Goal: Task Accomplishment & Management: Manage account settings

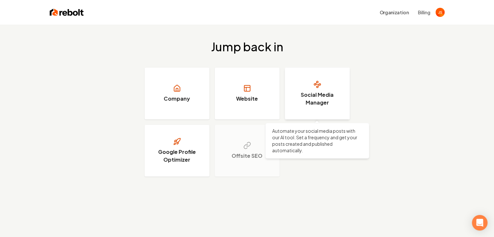
click at [308, 96] on h3 "Social Media Manager" at bounding box center [317, 99] width 49 height 16
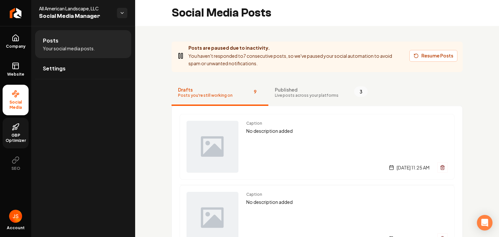
click at [18, 143] on link "GBP Optimizer" at bounding box center [16, 133] width 26 height 31
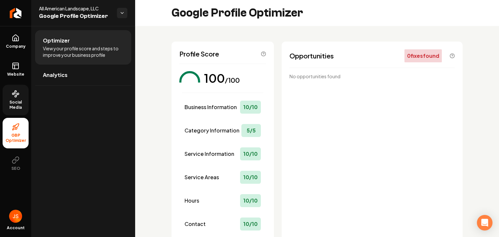
click at [21, 92] on link "Social Media" at bounding box center [16, 100] width 26 height 31
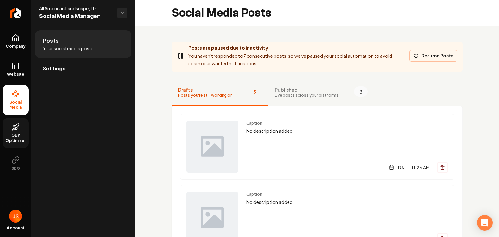
click at [419, 55] on button "Resume Posts" at bounding box center [434, 56] width 48 height 12
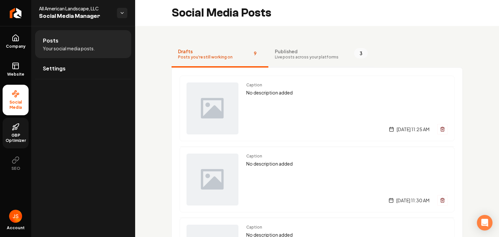
click at [296, 54] on span "Published" at bounding box center [307, 51] width 64 height 7
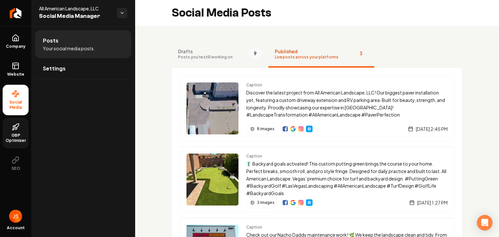
click at [231, 55] on button "Drafts Posts you're still working on 9" at bounding box center [220, 55] width 97 height 26
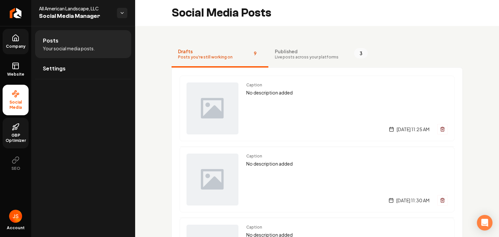
click at [24, 43] on link "Company" at bounding box center [16, 41] width 26 height 25
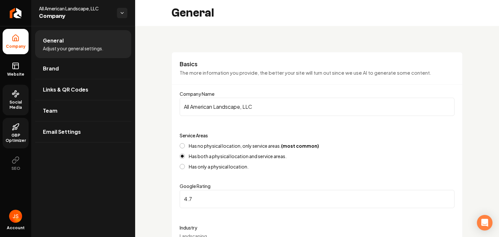
click at [15, 101] on span "Social Media" at bounding box center [16, 105] width 26 height 10
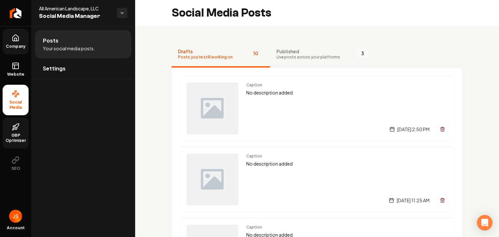
click at [299, 58] on span "Live posts across your platforms" at bounding box center [309, 57] width 64 height 5
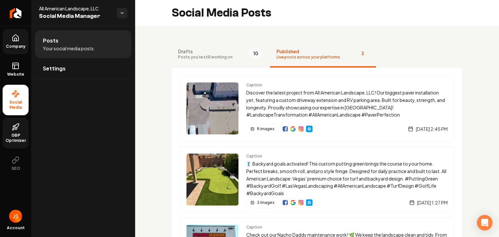
click at [209, 47] on button "Drafts Posts you're still working on 10" at bounding box center [221, 55] width 98 height 26
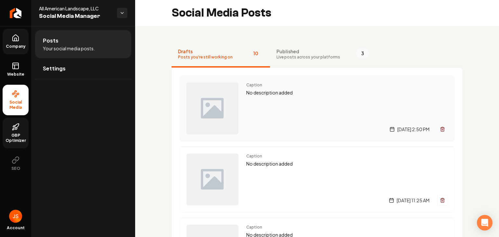
click at [307, 100] on div "Caption No description added [DATE] 2:50 PM" at bounding box center [347, 109] width 202 height 52
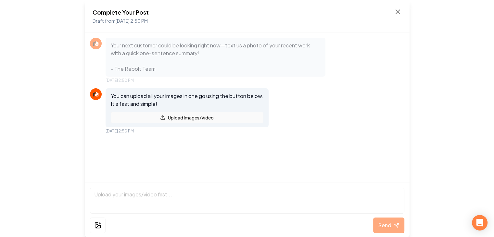
click at [195, 119] on button "Upload Images/Video" at bounding box center [187, 118] width 153 height 12
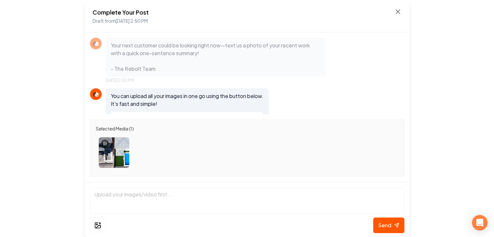
scroll to position [24, 0]
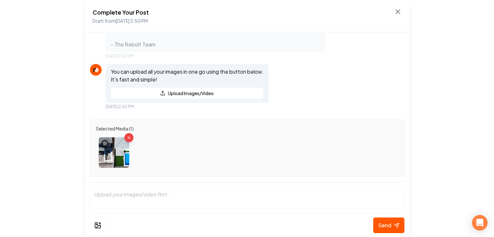
click at [117, 151] on img at bounding box center [114, 152] width 31 height 31
click at [157, 114] on div "Selected Media ( 1 )" at bounding box center [247, 148] width 325 height 68
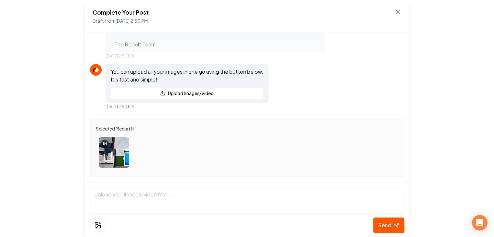
scroll to position [0, 0]
click at [130, 137] on icon "Remove image" at bounding box center [128, 137] width 5 height 5
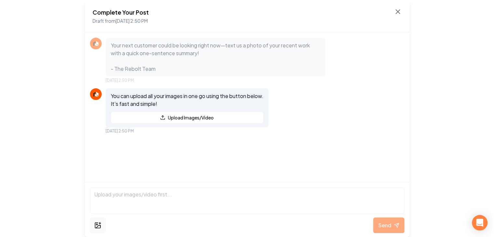
click at [100, 230] on button at bounding box center [98, 226] width 16 height 16
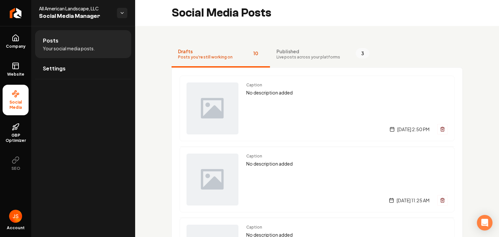
click at [18, 103] on span "Social Media" at bounding box center [16, 105] width 26 height 10
click at [64, 80] on ul "Posts Your social media posts. Settings" at bounding box center [83, 54] width 104 height 57
click at [66, 72] on link "Settings" at bounding box center [83, 68] width 96 height 21
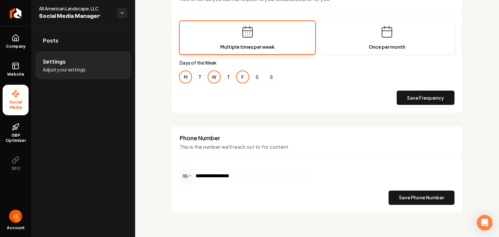
scroll to position [229, 0]
click at [14, 71] on link "Website" at bounding box center [16, 69] width 26 height 25
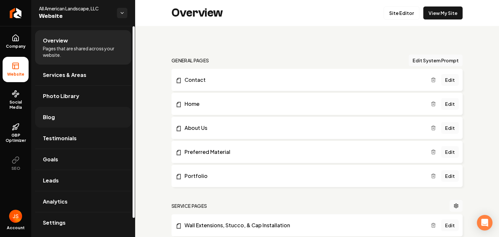
click at [75, 113] on link "Blog" at bounding box center [83, 117] width 96 height 21
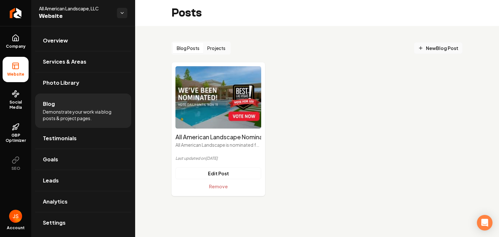
click at [426, 48] on span "New Blog Post" at bounding box center [438, 48] width 40 height 7
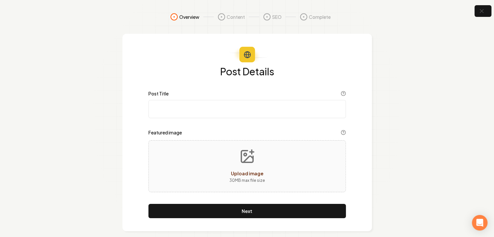
click at [183, 109] on input "Post Title" at bounding box center [248, 109] width 198 height 18
click at [267, 105] on input "Post Title" at bounding box center [248, 109] width 198 height 18
type input "P"
drag, startPoint x: 179, startPoint y: 111, endPoint x: 144, endPoint y: 111, distance: 34.5
click at [144, 111] on div "Post Details Post Title Complete Turf Featured image Upload image 30 MB max fil…" at bounding box center [248, 133] width 250 height 198
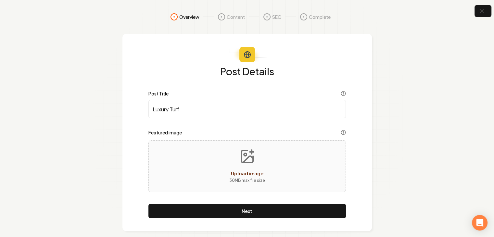
click at [212, 111] on input "Luxury Turf" at bounding box center [248, 109] width 198 height 18
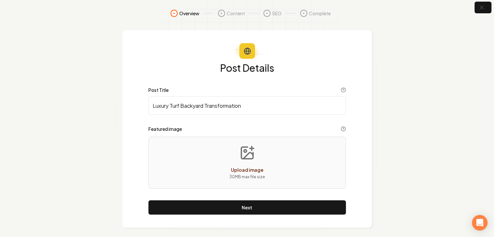
scroll to position [7, 0]
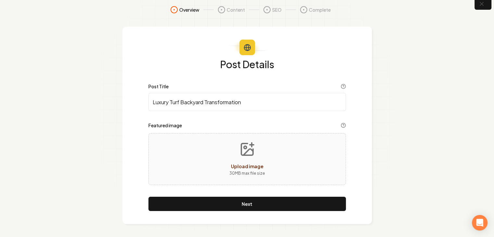
type input "Luxury Turf Backyard Transformation"
click at [255, 154] on button "Upload image 30 MB max file size" at bounding box center [247, 160] width 46 height 46
type input "**********"
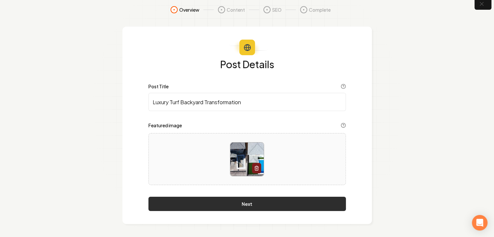
click at [260, 199] on button "Next" at bounding box center [248, 204] width 198 height 14
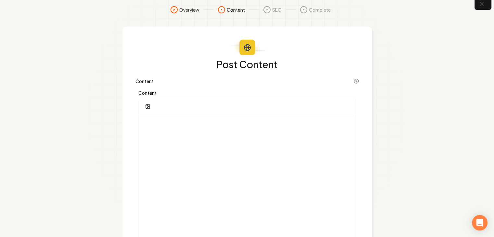
click at [157, 110] on div at bounding box center [247, 106] width 217 height 17
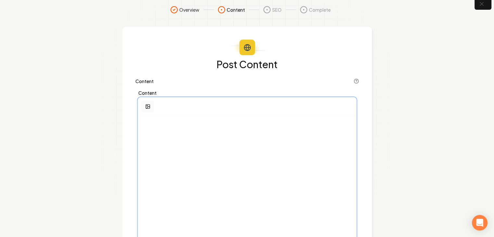
click at [150, 106] on button "button" at bounding box center [147, 107] width 13 height 12
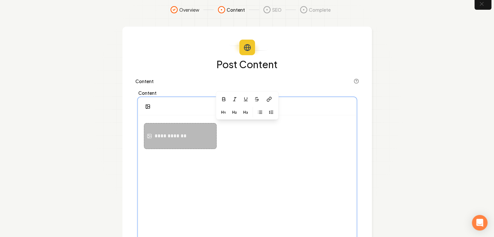
click at [185, 132] on div "**********" at bounding box center [180, 136] width 73 height 26
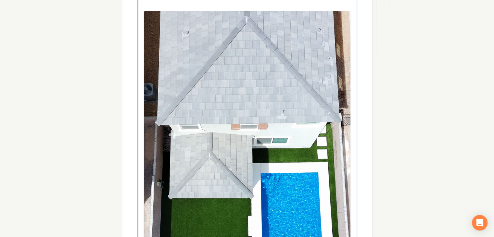
scroll to position [0, 0]
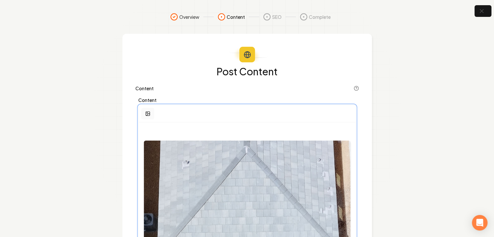
click at [149, 111] on button "button" at bounding box center [147, 114] width 13 height 12
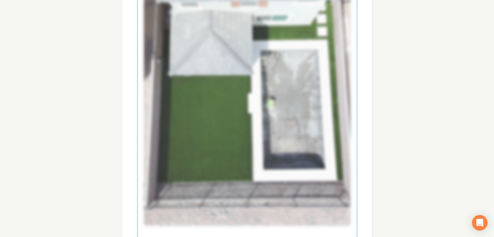
scroll to position [685, 0]
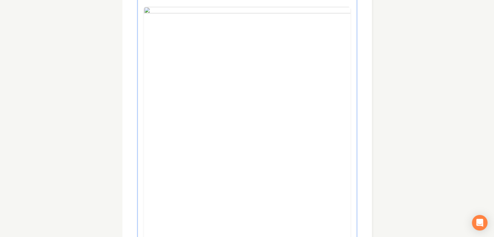
click at [250, 137] on div at bounding box center [247, 189] width 207 height 386
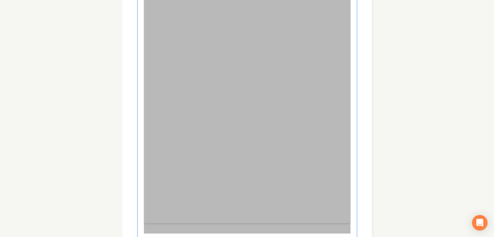
scroll to position [471, 0]
click at [297, 154] on div at bounding box center [247, 189] width 207 height 386
click at [302, 151] on div at bounding box center [247, 189] width 207 height 386
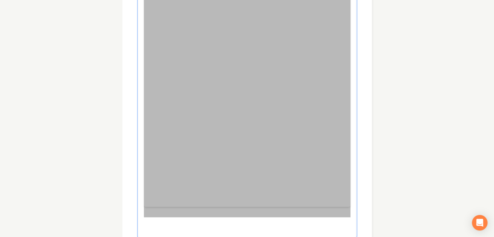
scroll to position [650, 0]
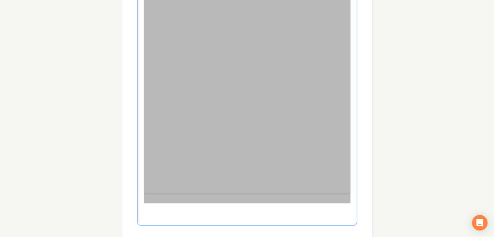
click at [281, 128] on div at bounding box center [247, 10] width 207 height 386
drag, startPoint x: 280, startPoint y: 129, endPoint x: 262, endPoint y: 124, distance: 18.6
click at [262, 124] on div at bounding box center [247, 10] width 207 height 386
click at [323, 201] on div at bounding box center [247, 10] width 207 height 386
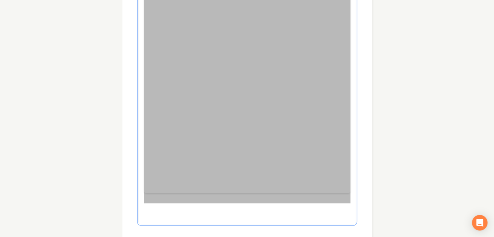
click at [322, 202] on div at bounding box center [247, 10] width 207 height 386
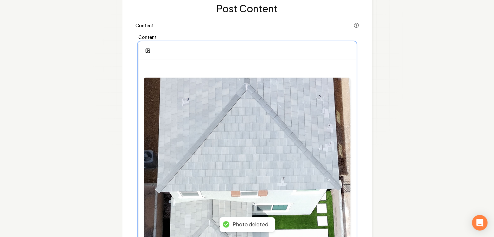
scroll to position [0, 0]
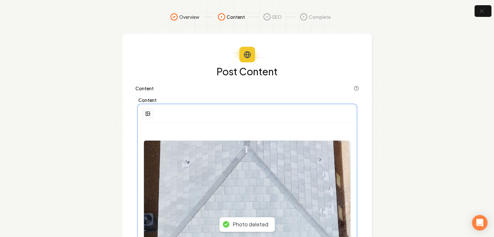
click at [147, 117] on button "button" at bounding box center [147, 114] width 13 height 12
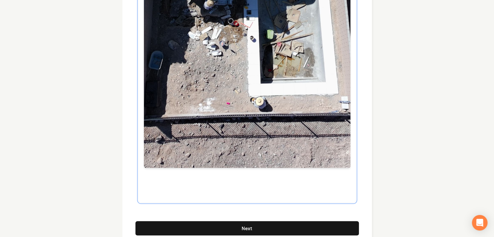
scroll to position [698, 0]
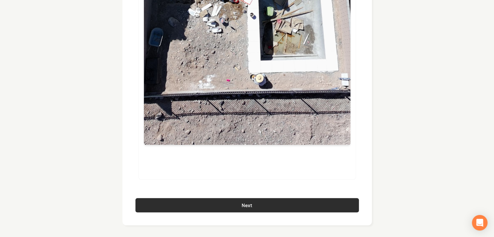
click at [238, 206] on button "Next" at bounding box center [248, 205] width 224 height 14
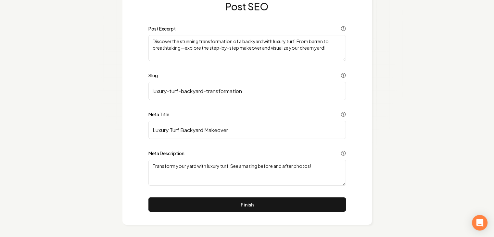
scroll to position [66, 0]
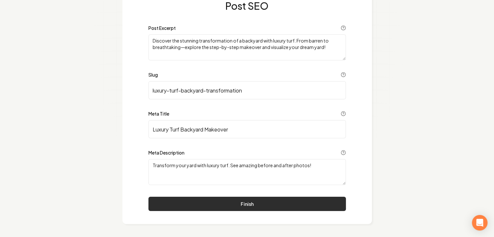
click at [263, 202] on button "Finish" at bounding box center [248, 204] width 198 height 14
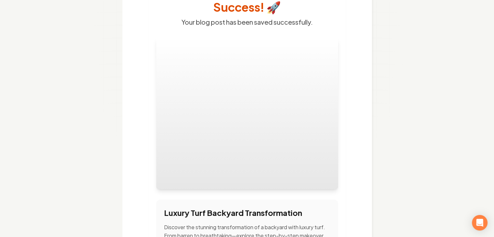
scroll to position [158, 0]
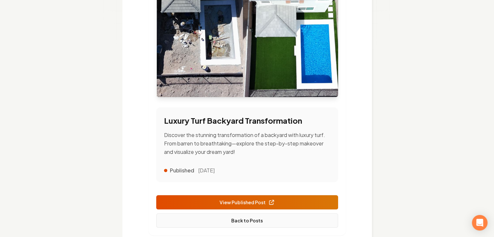
click at [249, 214] on link "Back to Posts" at bounding box center [247, 221] width 182 height 14
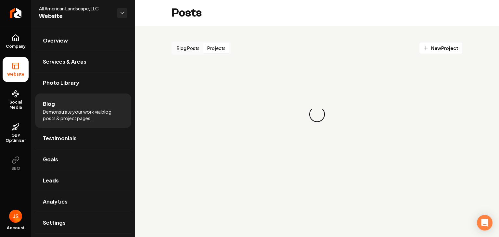
click at [212, 47] on button "Projects" at bounding box center [216, 48] width 26 height 10
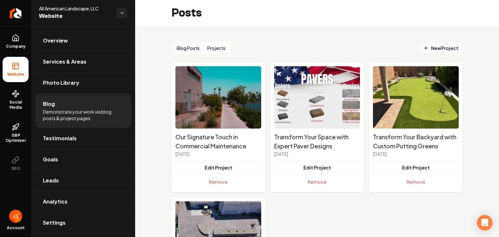
click at [430, 48] on span "New Project" at bounding box center [440, 48] width 35 height 7
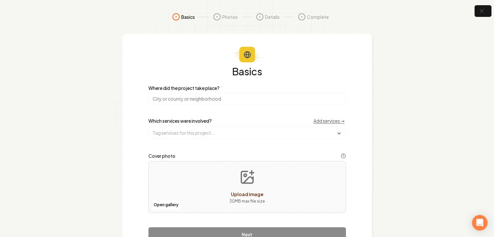
click at [231, 101] on input "search" at bounding box center [248, 99] width 198 height 12
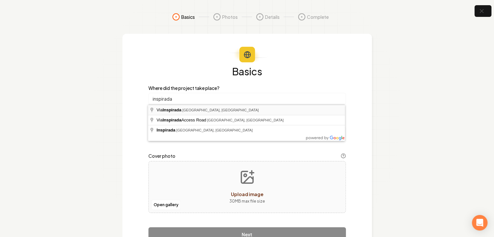
type input "Via Inspirada, [GEOGRAPHIC_DATA], [GEOGRAPHIC_DATA]"
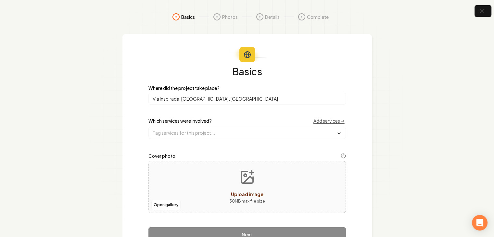
click at [234, 99] on input "Via Inspirada, [GEOGRAPHIC_DATA], [GEOGRAPHIC_DATA]" at bounding box center [248, 99] width 198 height 12
click at [316, 120] on link "Add services →" at bounding box center [329, 121] width 31 height 7
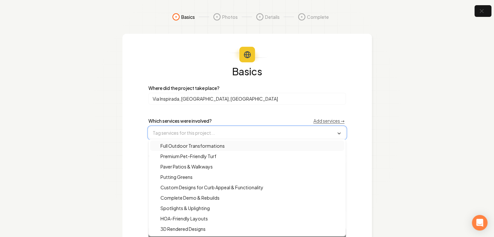
click at [278, 134] on input "text" at bounding box center [247, 133] width 197 height 12
click at [241, 147] on div "Full Outdoor Transformations" at bounding box center [247, 146] width 194 height 10
click at [225, 155] on div "Premium Pet-Friendly Turf" at bounding box center [247, 157] width 194 height 10
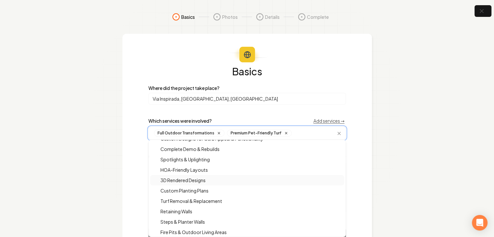
scroll to position [65, 0]
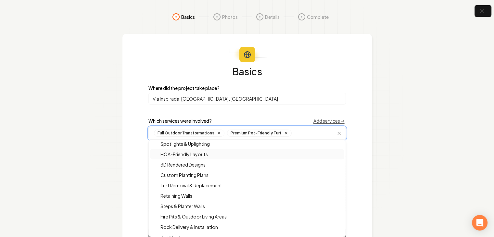
click at [216, 156] on div "HOA-Friendly Layouts" at bounding box center [247, 154] width 194 height 10
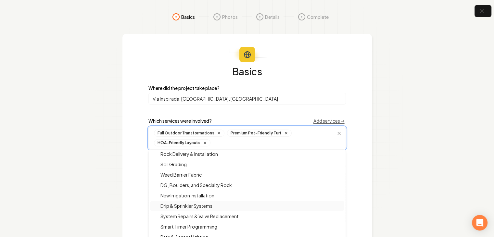
scroll to position [163, 0]
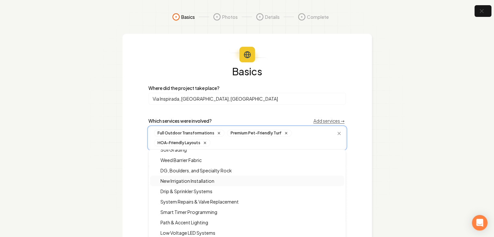
click at [218, 182] on div "New Irrigation Installation" at bounding box center [247, 181] width 194 height 10
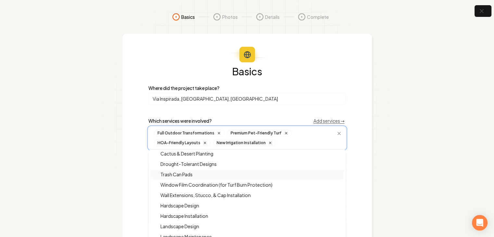
scroll to position [332, 0]
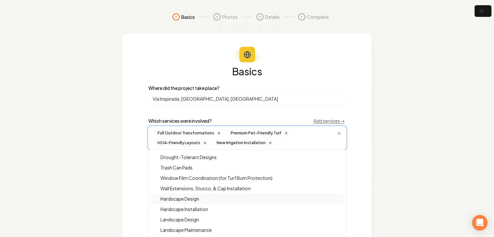
click at [207, 200] on div "Hardscape Design" at bounding box center [247, 199] width 194 height 10
click at [204, 209] on span "Hardscape Installation" at bounding box center [181, 209] width 56 height 7
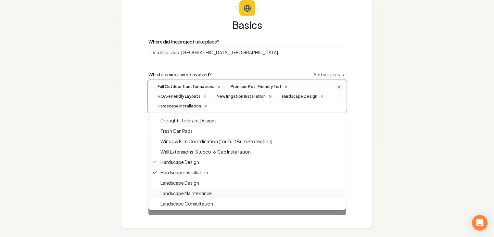
scroll to position [50, 0]
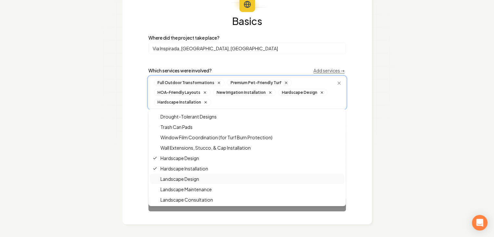
click at [210, 180] on div "Landscape Design" at bounding box center [247, 179] width 194 height 10
click at [209, 199] on span "Landscape Consultation" at bounding box center [183, 200] width 60 height 7
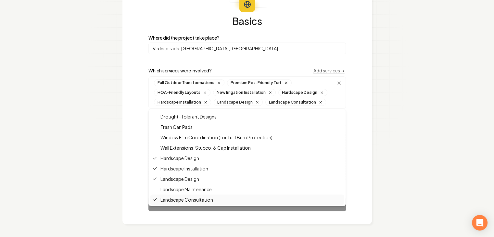
click at [375, 134] on section "Basics Photos Details Complete Basics Where did the project take place? Via Ins…" at bounding box center [247, 94] width 494 height 288
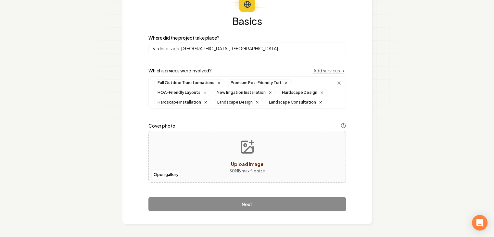
click at [245, 155] on button "Upload image 30 MB max file size" at bounding box center [247, 157] width 46 height 46
type input "**********"
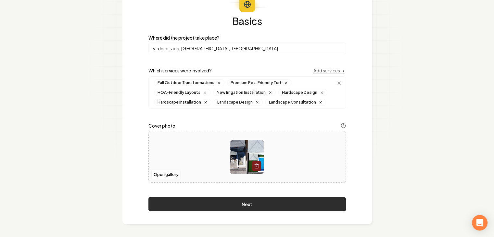
click at [255, 204] on button "Next" at bounding box center [248, 204] width 198 height 14
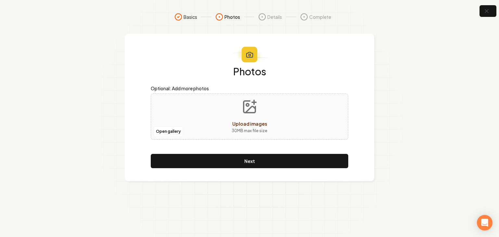
click at [241, 125] on span "Upload images" at bounding box center [249, 124] width 35 height 6
type input "**********"
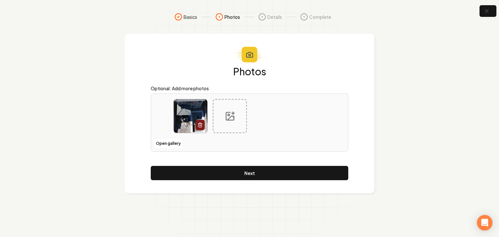
click at [235, 121] on div at bounding box center [230, 116] width 34 height 34
click at [238, 107] on div at bounding box center [230, 116] width 34 height 34
click at [237, 113] on div at bounding box center [230, 116] width 34 height 34
type input "**********"
click at [270, 119] on icon at bounding box center [269, 116] width 10 height 10
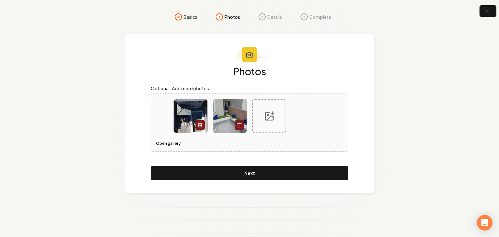
type input "**********"
click at [300, 121] on div at bounding box center [309, 116] width 34 height 34
type input "**********"
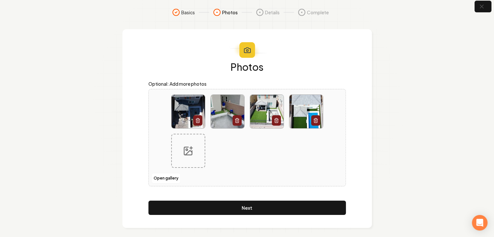
scroll to position [8, 0]
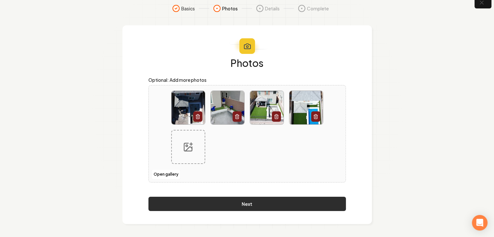
click at [249, 207] on button "Next" at bounding box center [248, 204] width 198 height 14
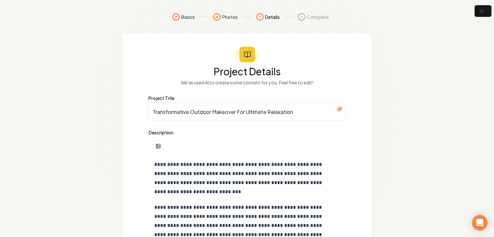
scroll to position [33, 0]
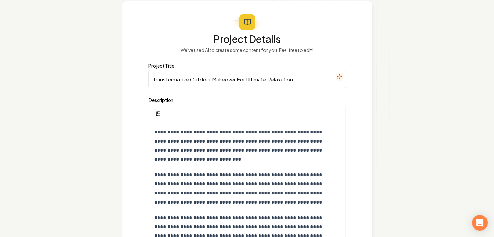
drag, startPoint x: 298, startPoint y: 79, endPoint x: 238, endPoint y: 86, distance: 59.9
click at [238, 86] on input "Transformative Outdoor Makeover For Ultimate Relaxation" at bounding box center [248, 79] width 198 height 18
click at [296, 80] on input "Transformative Outdoor Makeover For Ultimate Relaxation" at bounding box center [248, 79] width 198 height 18
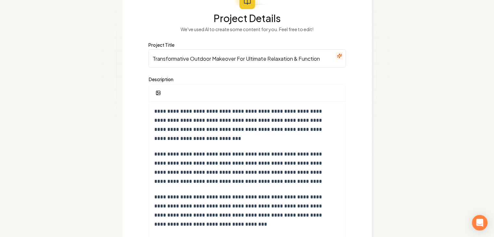
scroll to position [65, 0]
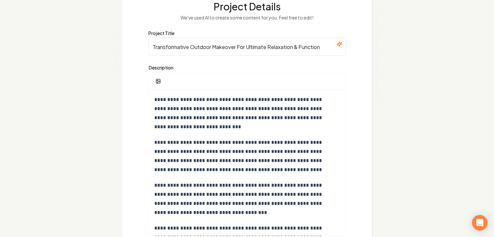
type input "Transformative Outdoor Makeover For Ultimate Relaxation & Function"
click at [267, 108] on p "**********" at bounding box center [244, 113] width 181 height 36
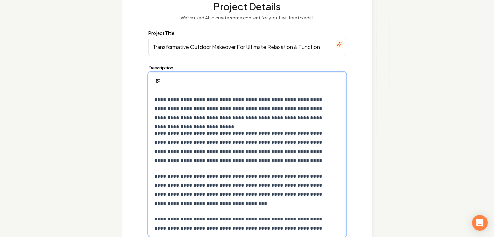
click at [293, 109] on p "**********" at bounding box center [244, 108] width 181 height 27
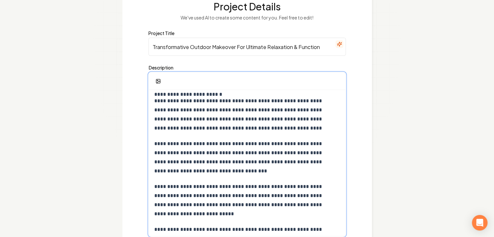
click at [243, 120] on p "**********" at bounding box center [244, 115] width 181 height 36
click at [267, 130] on p "**********" at bounding box center [244, 115] width 181 height 36
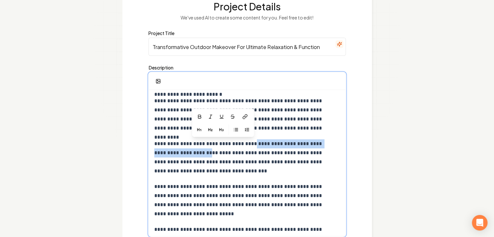
drag, startPoint x: 202, startPoint y: 152, endPoint x: 244, endPoint y: 140, distance: 43.4
click at [244, 140] on p "**********" at bounding box center [244, 157] width 181 height 36
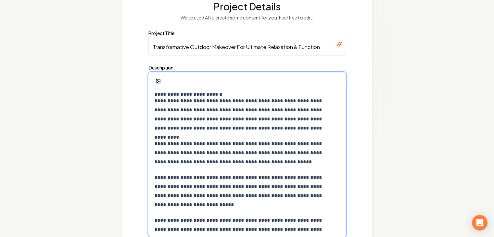
click at [246, 144] on p "**********" at bounding box center [244, 152] width 181 height 27
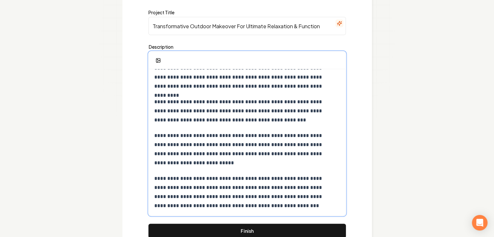
scroll to position [98, 0]
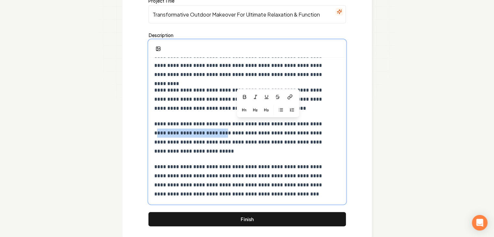
drag, startPoint x: 213, startPoint y: 135, endPoint x: 321, endPoint y: 127, distance: 108.2
click at [321, 127] on p "**********" at bounding box center [244, 138] width 181 height 36
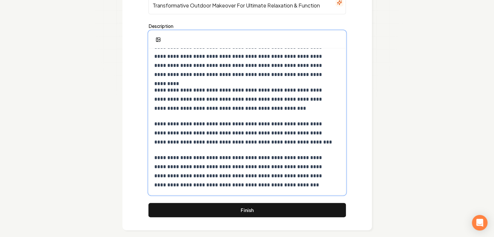
click at [329, 125] on p "**********" at bounding box center [244, 133] width 181 height 27
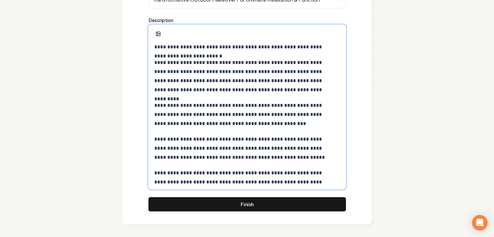
scroll to position [45, 0]
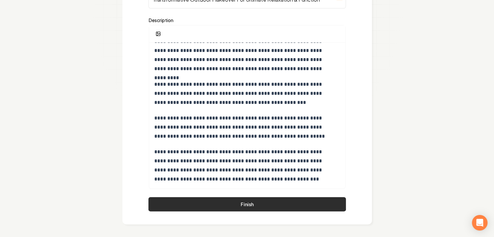
click at [249, 203] on button "Finish" at bounding box center [248, 204] width 198 height 14
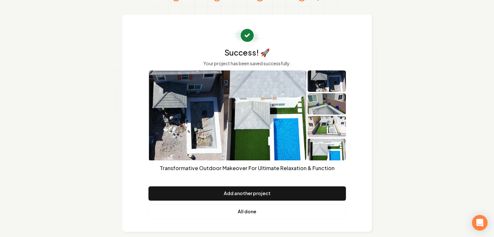
scroll to position [30, 0]
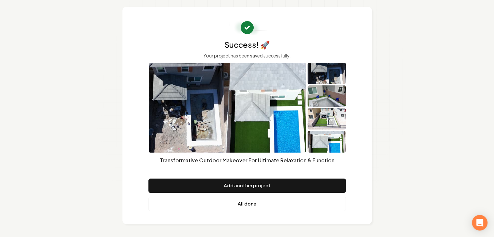
click at [248, 206] on link "All done" at bounding box center [248, 204] width 198 height 14
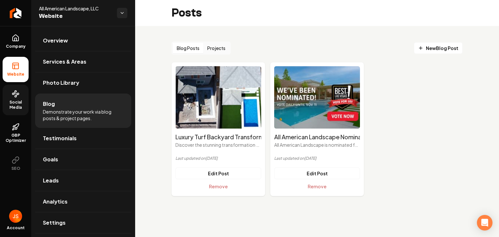
click at [20, 110] on span "Social Media" at bounding box center [16, 105] width 26 height 10
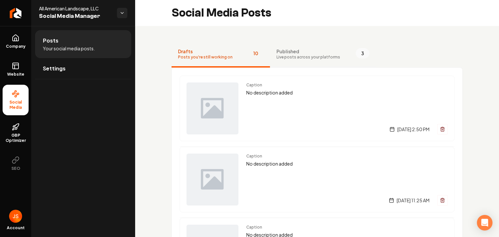
click at [304, 58] on span "Live posts across your platforms" at bounding box center [309, 57] width 64 height 5
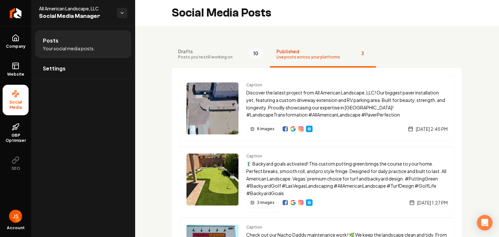
click at [62, 47] on span "Your social media posts." at bounding box center [69, 48] width 52 height 7
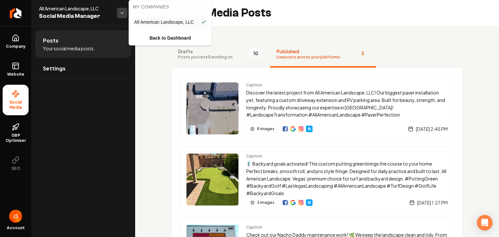
click at [124, 15] on html "Company Website Social Media GBP Optimizer SEO Account All American Landscape, …" at bounding box center [249, 118] width 499 height 237
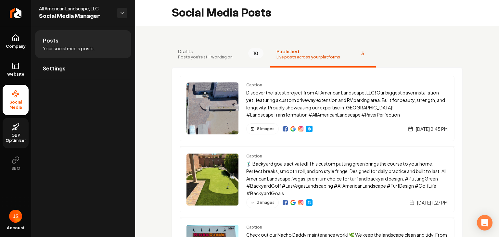
click at [23, 135] on span "GBP Optimizer" at bounding box center [16, 138] width 26 height 10
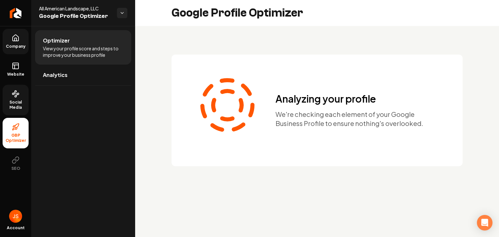
click at [23, 42] on link "Company" at bounding box center [16, 41] width 26 height 25
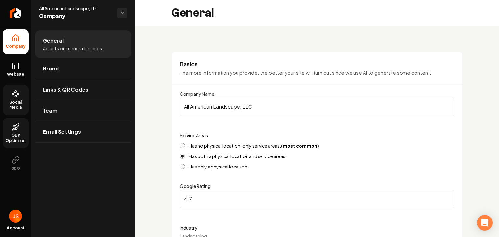
click at [18, 106] on span "Social Media" at bounding box center [16, 105] width 26 height 10
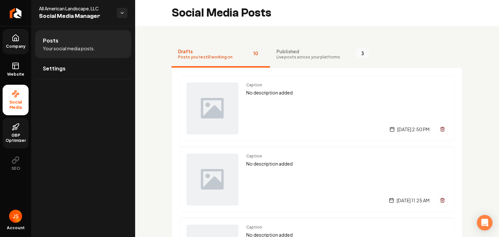
click at [9, 44] on span "Company" at bounding box center [15, 46] width 25 height 5
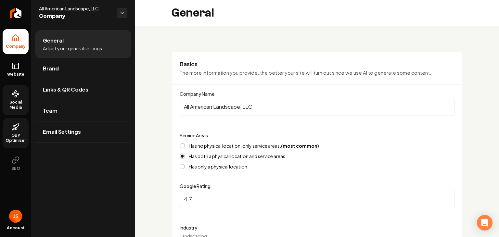
click at [22, 42] on li "Company" at bounding box center [16, 41] width 26 height 25
click at [18, 15] on icon "Return to dashboard" at bounding box center [15, 13] width 10 height 10
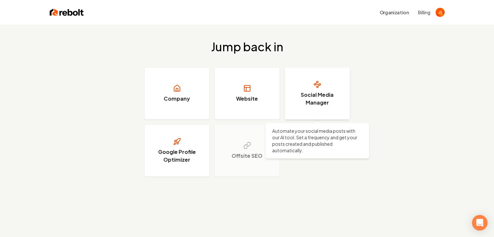
click at [318, 98] on h3 "Social Media Manager" at bounding box center [317, 99] width 49 height 16
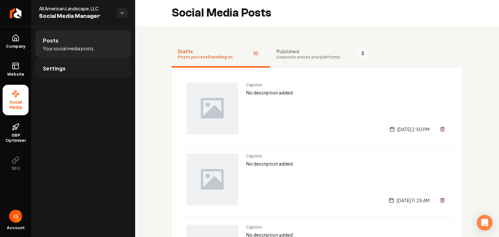
click at [47, 71] on span "Settings" at bounding box center [54, 69] width 23 height 8
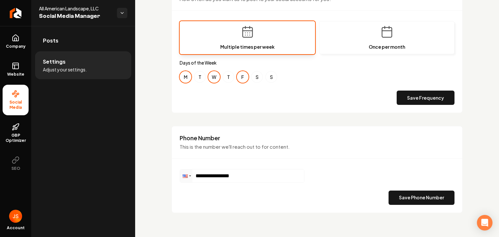
scroll to position [229, 0]
click at [23, 135] on span "GBP Optimizer" at bounding box center [16, 138] width 26 height 10
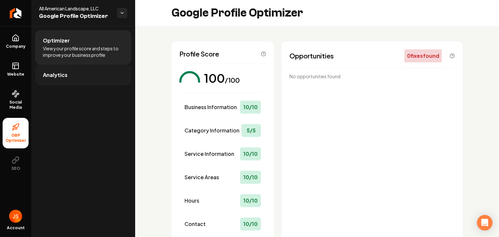
click at [92, 77] on link "Analytics" at bounding box center [83, 75] width 96 height 21
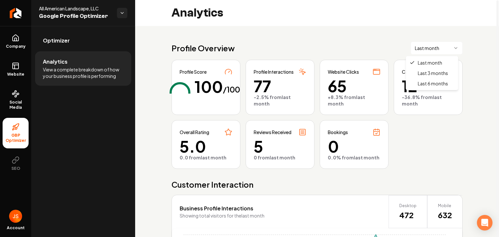
click at [423, 48] on html "Company Website Social Media GBP Optimizer SEO Account All American Landscape, …" at bounding box center [249, 118] width 499 height 237
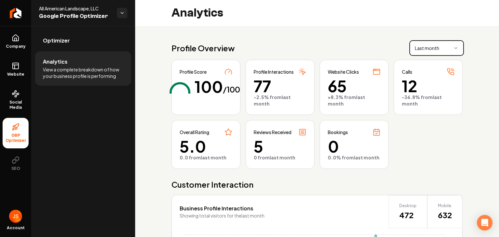
click at [423, 48] on html "Company Website Social Media GBP Optimizer SEO Account All American Landscape, …" at bounding box center [249, 118] width 499 height 237
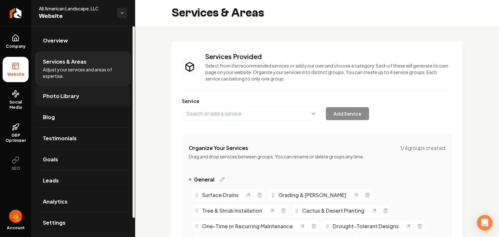
click at [67, 93] on span "Photo Library" at bounding box center [61, 96] width 36 height 8
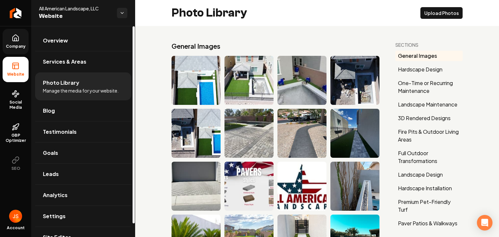
click at [14, 40] on icon at bounding box center [16, 38] width 8 height 8
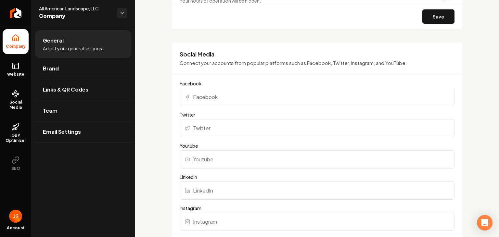
scroll to position [520, 0]
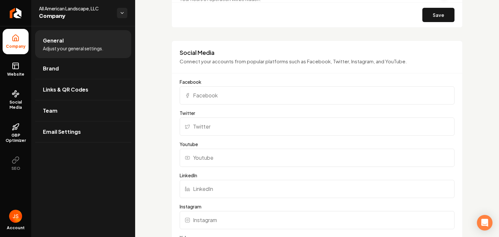
click at [233, 95] on input "Facebook" at bounding box center [317, 95] width 275 height 18
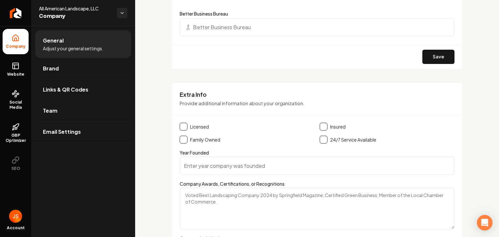
scroll to position [878, 0]
click at [181, 126] on button "Main content area" at bounding box center [184, 126] width 8 height 8
click at [184, 142] on button "Main content area" at bounding box center [184, 139] width 8 height 8
click at [315, 123] on div "Licensed Insured Family Owned 24/7 Service Available" at bounding box center [317, 132] width 275 height 21
click at [320, 123] on button "Main content area" at bounding box center [324, 126] width 8 height 8
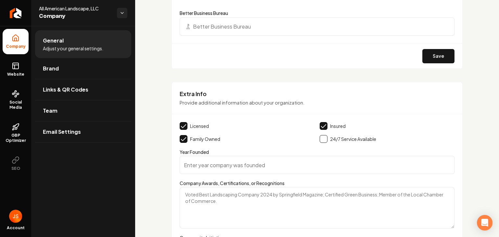
click at [266, 165] on input "Year Founded" at bounding box center [317, 165] width 275 height 18
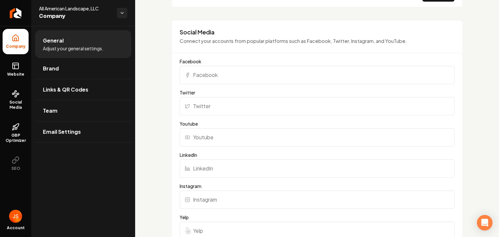
scroll to position [484, 0]
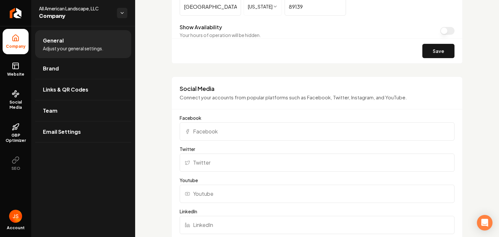
type input "2000"
click at [231, 128] on input "Facebook" at bounding box center [317, 132] width 275 height 18
paste input "[URL][DOMAIN_NAME]"
type input "[URL][DOMAIN_NAME]"
click at [240, 162] on input "Twitter" at bounding box center [317, 163] width 275 height 18
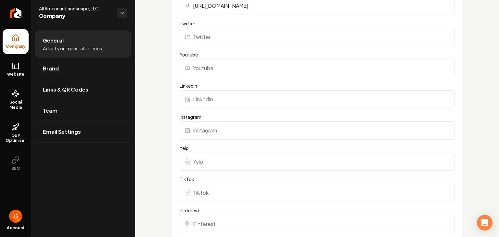
scroll to position [614, 0]
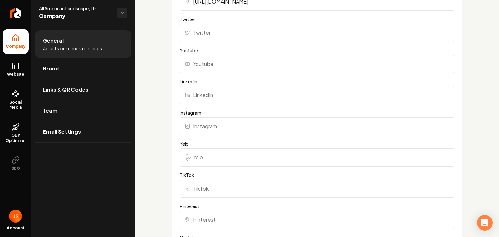
click at [209, 124] on input "Instagram" at bounding box center [317, 126] width 275 height 18
paste input "[URL][DOMAIN_NAME]"
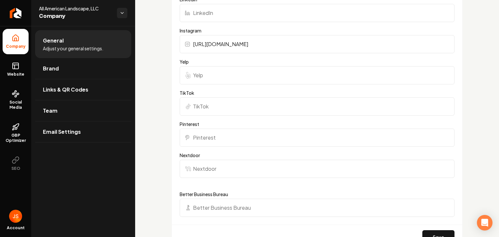
scroll to position [711, 0]
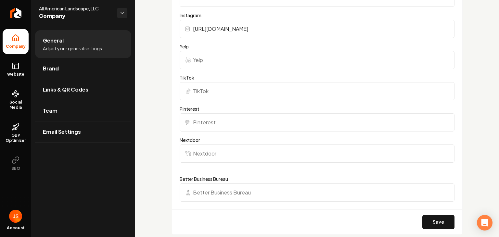
type input "[URL][DOMAIN_NAME]"
click at [248, 197] on input "Better Business Bureau" at bounding box center [317, 193] width 275 height 18
paste input "[URL][DOMAIN_NAME]"
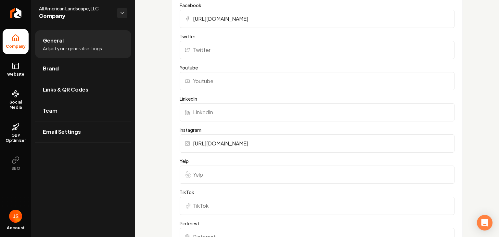
scroll to position [581, 0]
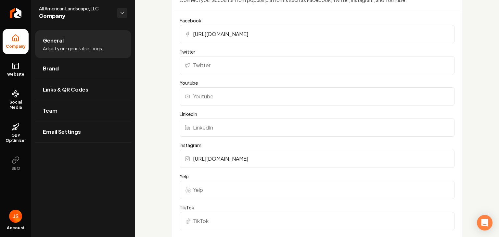
type input "[URL][DOMAIN_NAME]"
click at [219, 100] on input "Youtube" at bounding box center [317, 96] width 275 height 18
paste input "UCguvO9mG9YeVPi4J8hpAghQ"
type input "UCguvO9mG9YeVPi4J8hpAghQ"
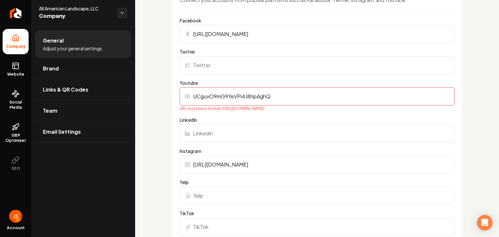
drag, startPoint x: 290, startPoint y: 97, endPoint x: 183, endPoint y: 92, distance: 106.7
click at [183, 92] on input "UCguvO9mG9YeVPi4J8hpAghQ" at bounding box center [317, 96] width 275 height 18
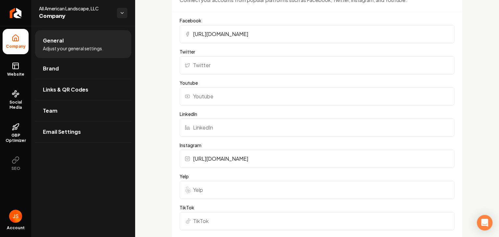
click at [231, 101] on input "Youtube" at bounding box center [317, 96] width 275 height 18
paste input "[URL][DOMAIN_NAME]"
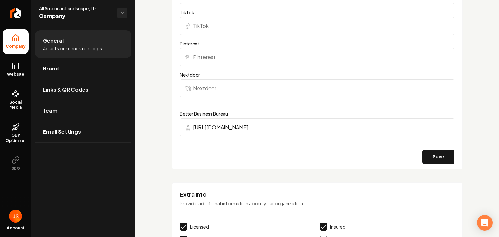
scroll to position [744, 0]
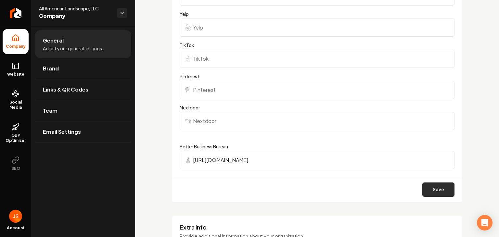
type input "[URL][DOMAIN_NAME]"
click at [432, 186] on button "Save" at bounding box center [439, 190] width 32 height 14
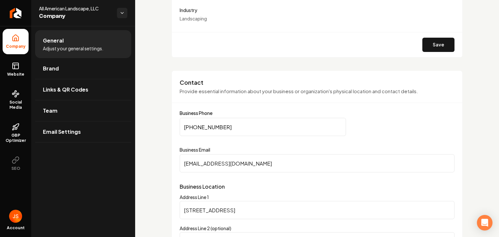
scroll to position [325, 0]
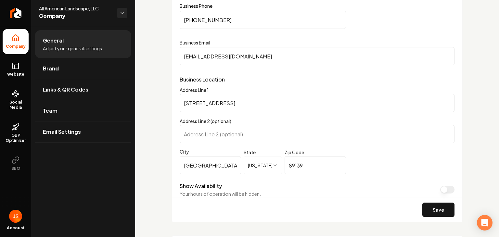
drag, startPoint x: 24, startPoint y: 71, endPoint x: 305, endPoint y: 35, distance: 282.8
click at [24, 71] on link "Website" at bounding box center [16, 69] width 26 height 25
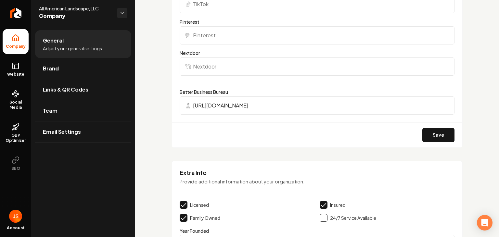
scroll to position [813, 0]
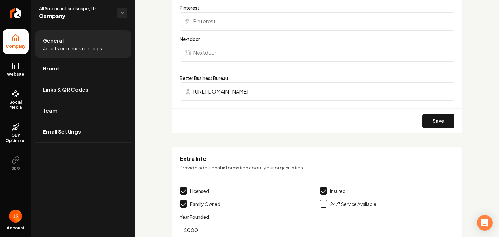
click at [429, 120] on button "Save" at bounding box center [439, 121] width 32 height 14
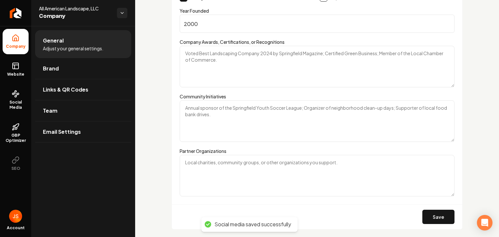
scroll to position [1036, 0]
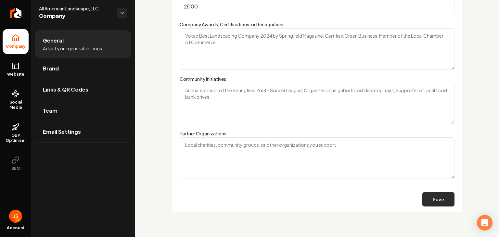
click at [444, 199] on button "Save" at bounding box center [439, 199] width 32 height 14
click at [19, 74] on span "Website" at bounding box center [16, 74] width 22 height 5
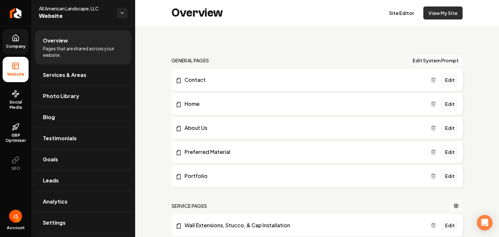
click at [437, 14] on link "View My Site" at bounding box center [442, 13] width 39 height 13
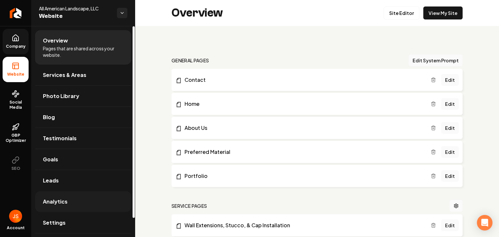
click at [93, 196] on link "Analytics" at bounding box center [83, 201] width 96 height 21
